Goal: Task Accomplishment & Management: Use online tool/utility

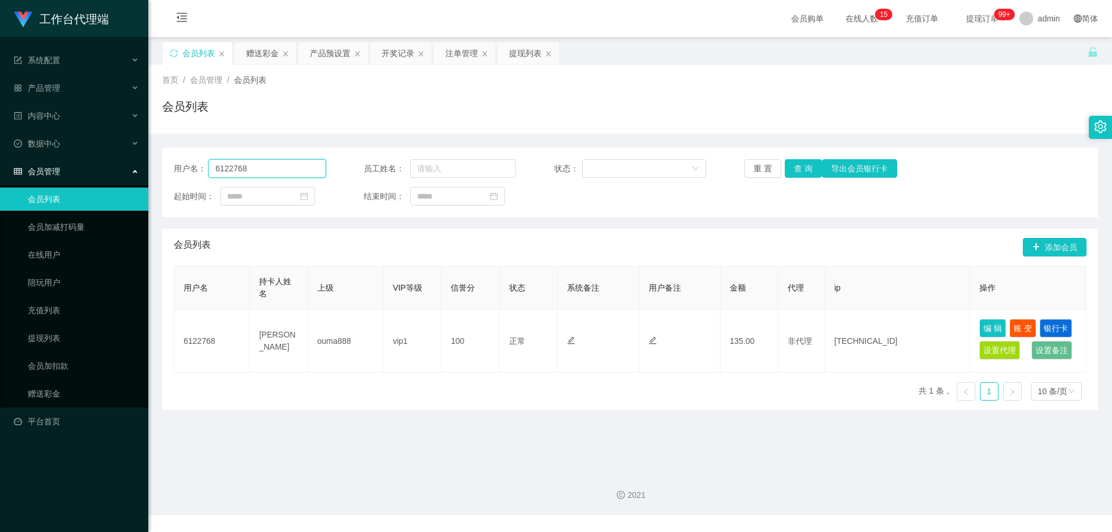
click at [262, 175] on input "6122768" at bounding box center [267, 168] width 118 height 19
click at [806, 163] on button "查 询" at bounding box center [803, 168] width 37 height 19
click at [805, 163] on button "查 询" at bounding box center [803, 168] width 37 height 19
click at [672, 108] on div "会员列表" at bounding box center [630, 111] width 936 height 27
click at [466, 54] on div "注单管理" at bounding box center [461, 53] width 32 height 22
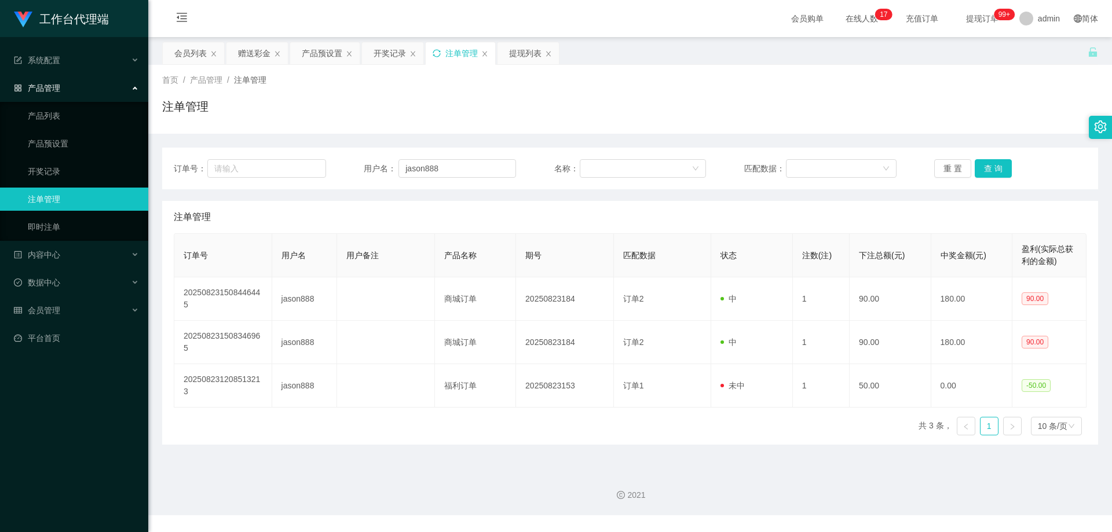
click at [438, 53] on icon "图标: sync" at bounding box center [436, 53] width 8 height 8
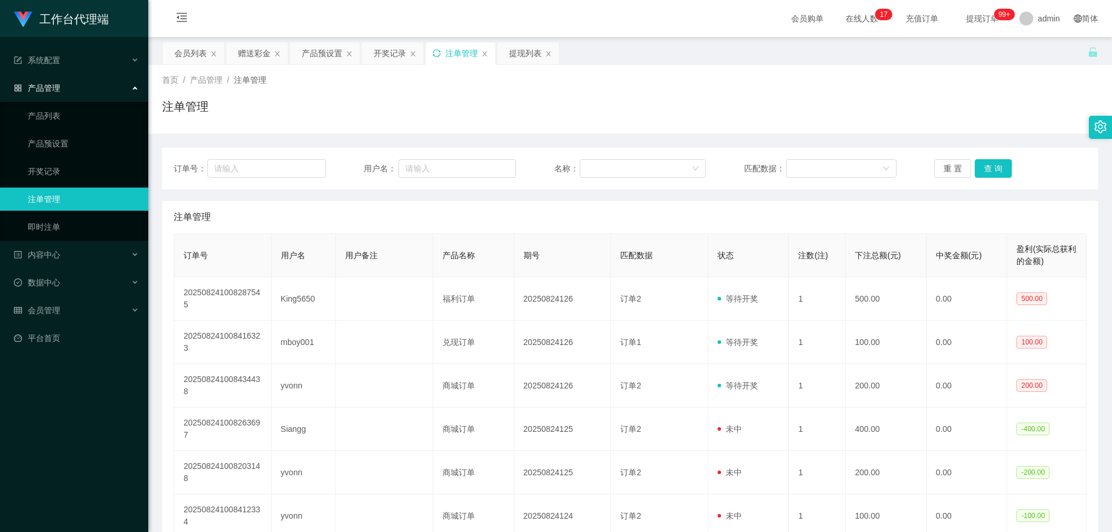
click at [438, 53] on icon "图标: sync" at bounding box center [436, 53] width 8 height 8
click at [320, 55] on div "产品预设置" at bounding box center [322, 53] width 41 height 22
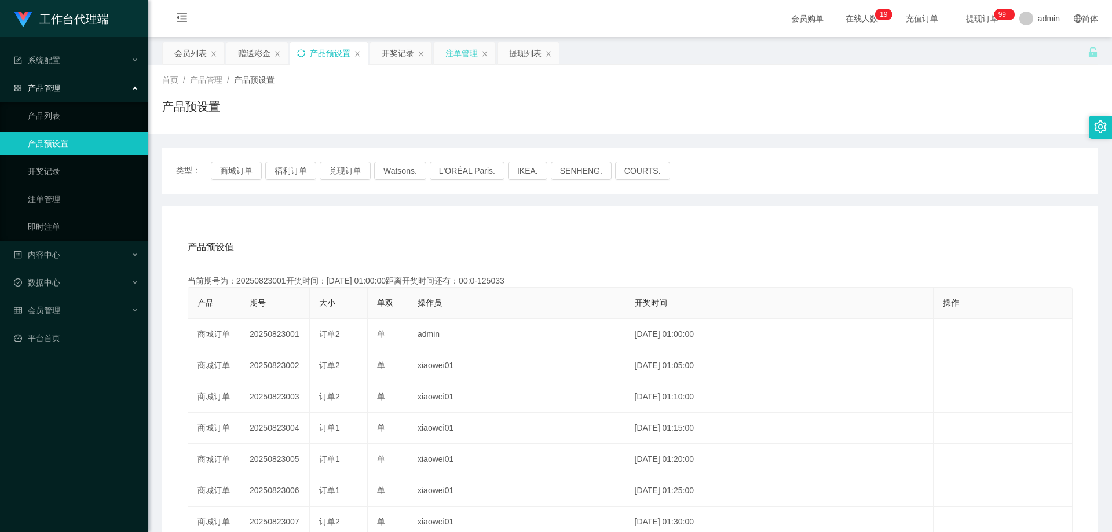
click at [303, 52] on icon "图标: sync" at bounding box center [301, 53] width 8 height 8
click at [185, 56] on div "会员列表" at bounding box center [190, 53] width 32 height 22
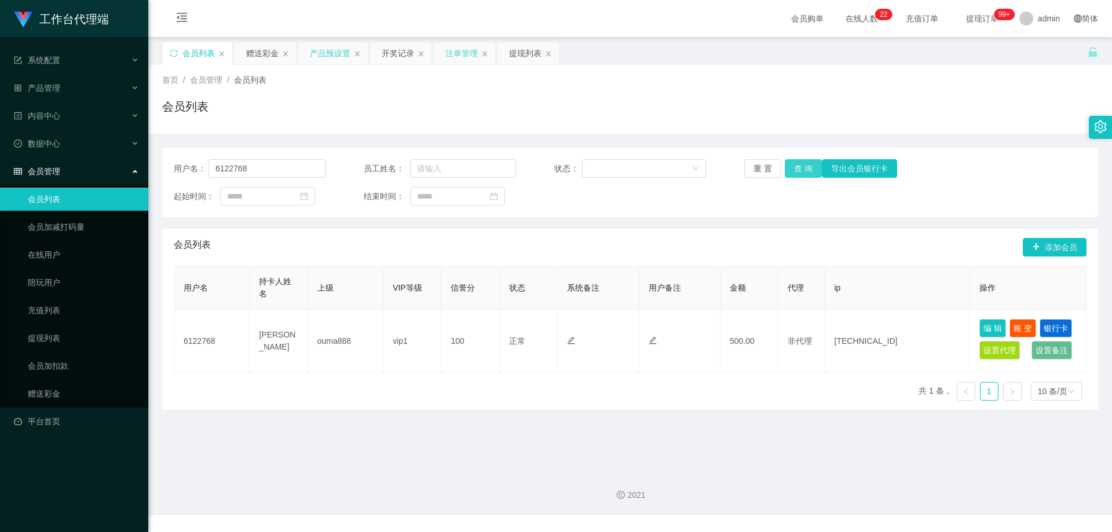
click at [801, 170] on button "查 询" at bounding box center [803, 168] width 37 height 19
click at [797, 167] on button "查 询" at bounding box center [803, 168] width 37 height 19
